Goal: Transaction & Acquisition: Purchase product/service

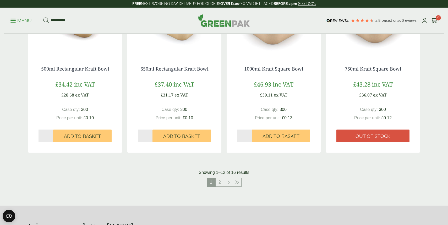
scroll to position [502, 0]
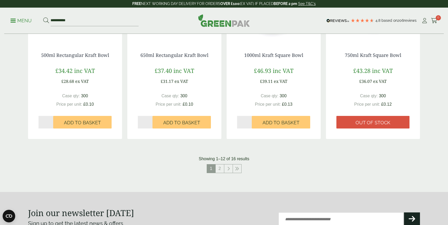
click at [218, 173] on nav "1 2" at bounding box center [224, 169] width 392 height 11
click at [220, 166] on link "2" at bounding box center [220, 168] width 8 height 8
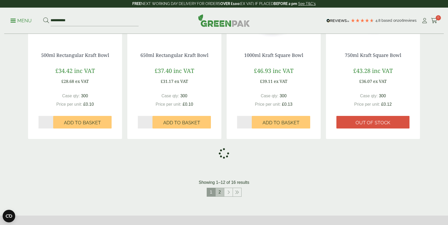
scroll to position [319, 0]
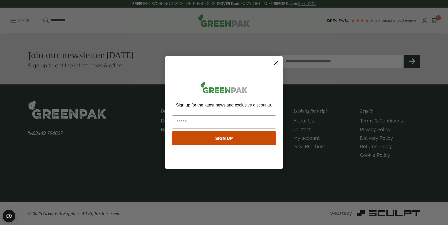
click at [273, 62] on circle "Close dialog" at bounding box center [276, 62] width 9 height 9
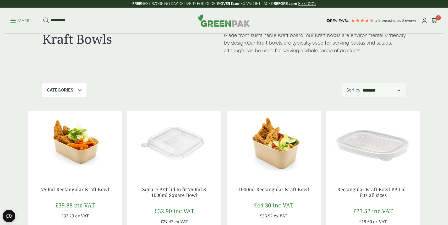
scroll to position [0, 0]
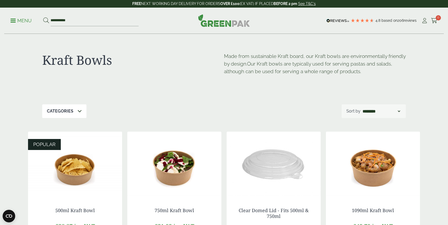
click at [201, 110] on div "Categories Cold Food Packaging (7) Hot Food Packaging (16) Kraft Bowl Range (7)…" at bounding box center [224, 111] width 364 height 14
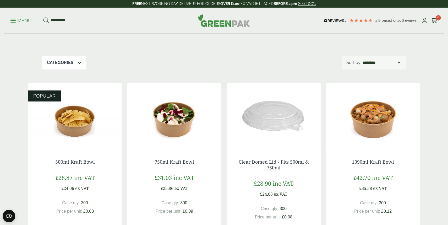
scroll to position [48, 0]
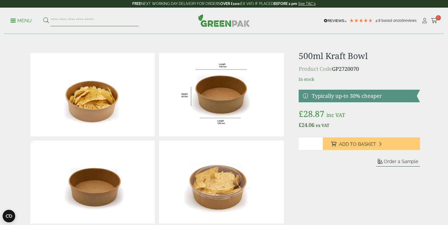
click at [107, 22] on input "search" at bounding box center [95, 20] width 88 height 11
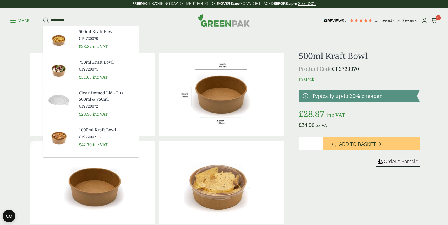
type input "**********"
click at [43, 17] on button at bounding box center [46, 20] width 6 height 7
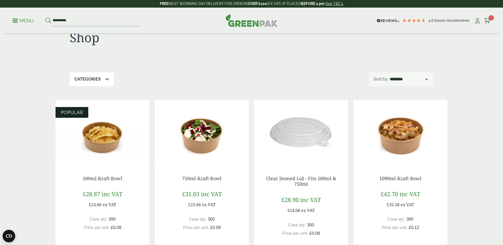
scroll to position [23, 0]
